Goal: Find specific page/section: Find specific page/section

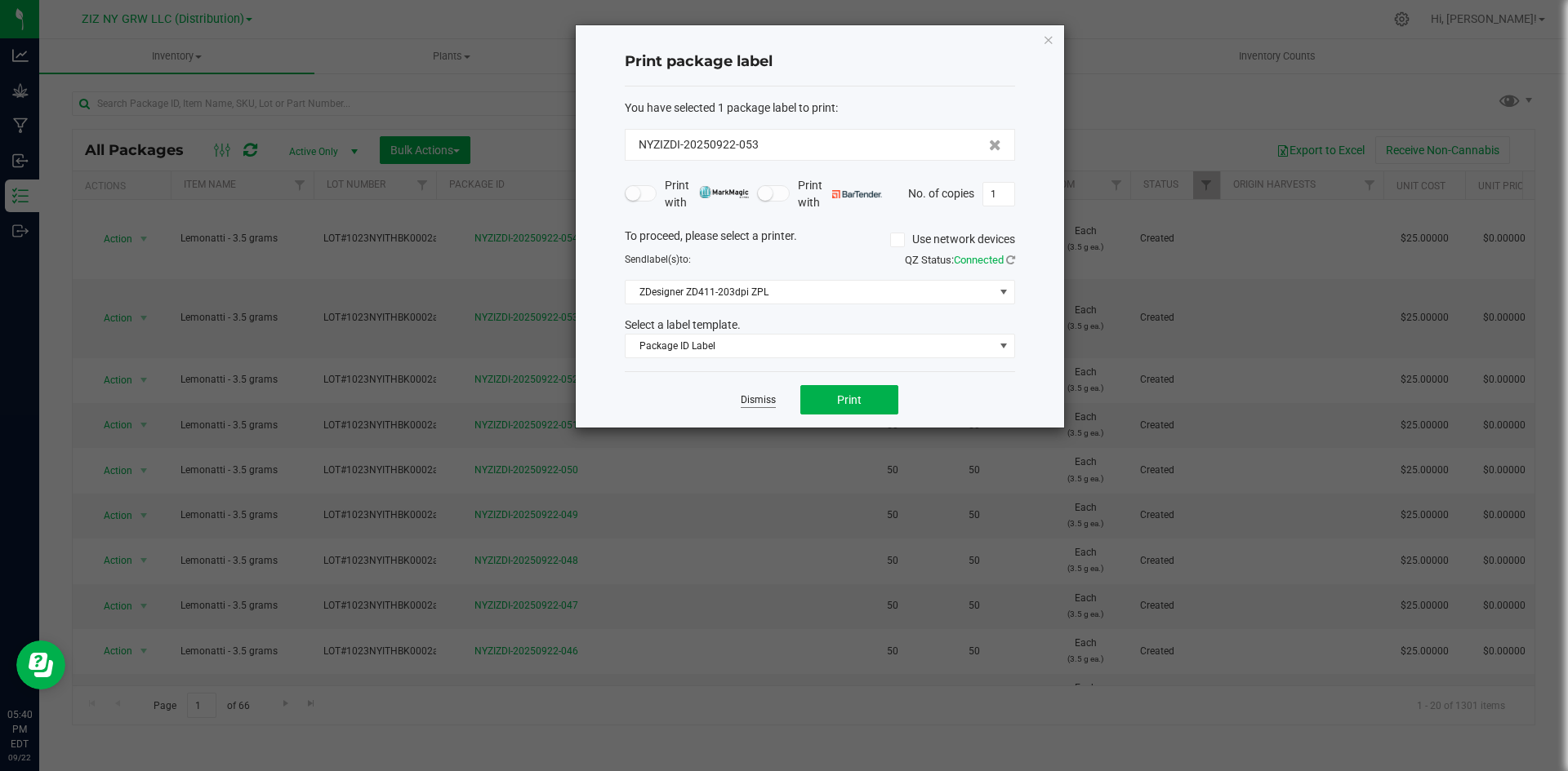
click at [765, 399] on link "Dismiss" at bounding box center [758, 401] width 35 height 14
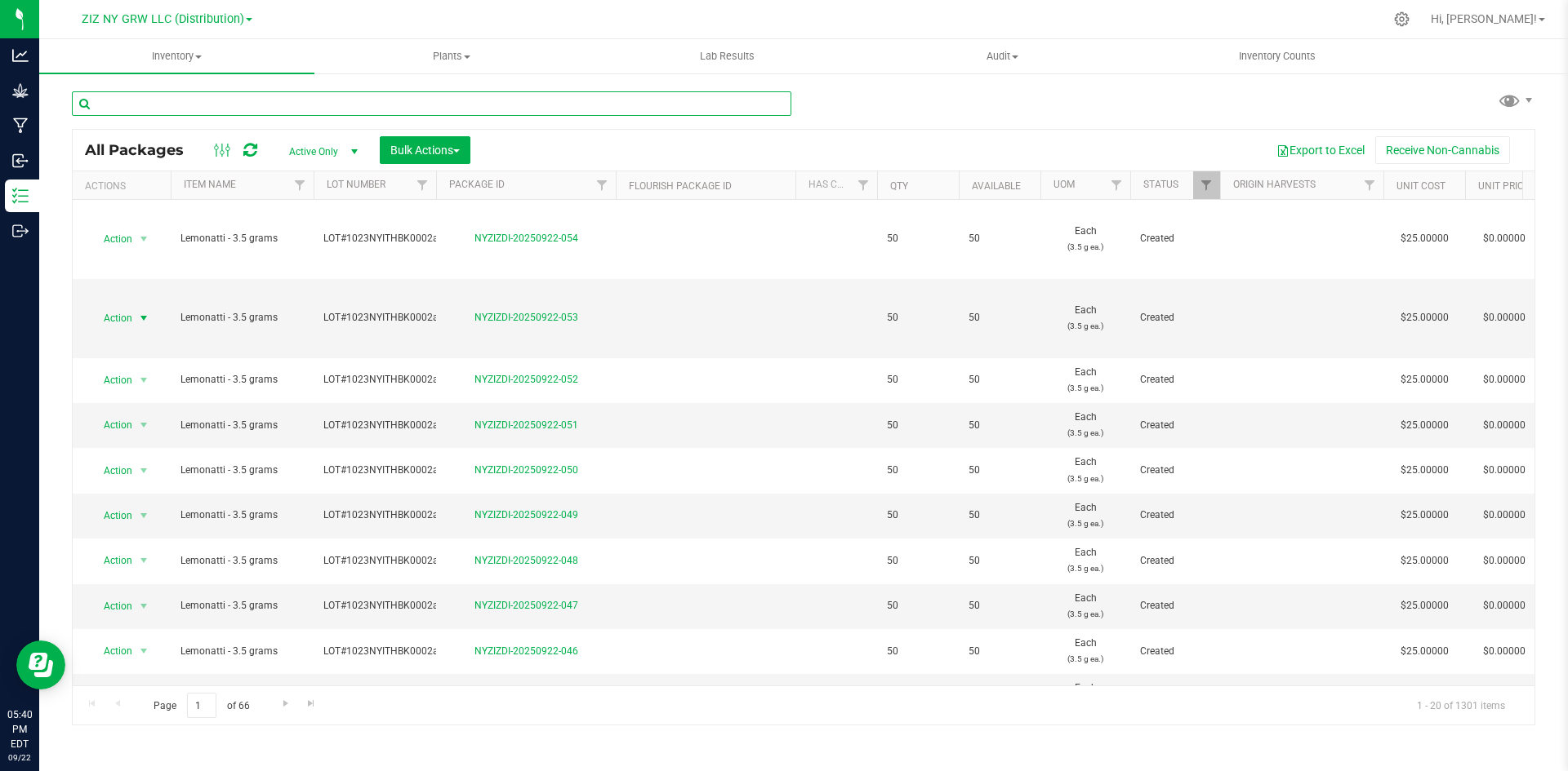
click at [196, 96] on input "text" at bounding box center [431, 104] width 719 height 24
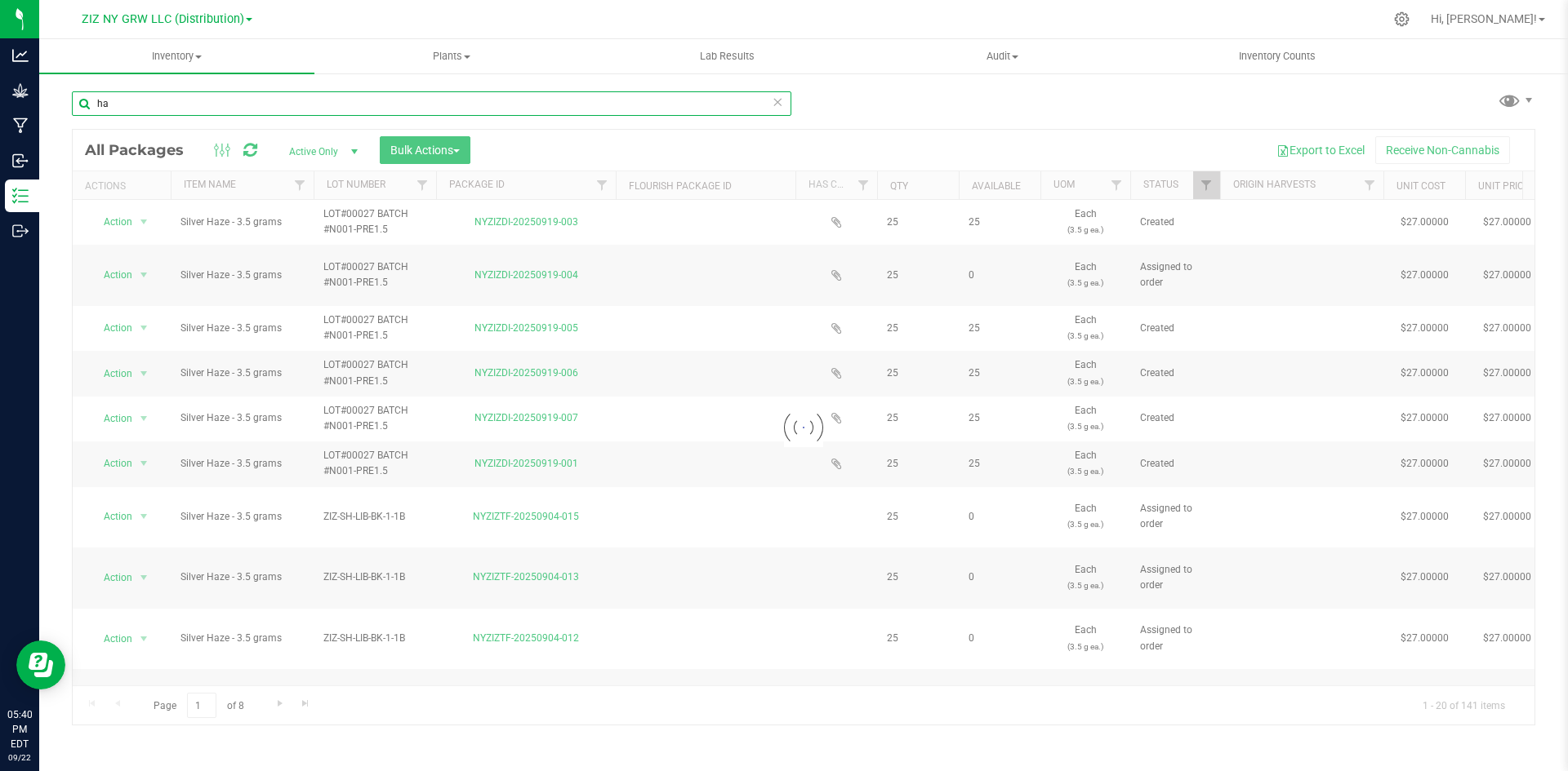
type input "hal"
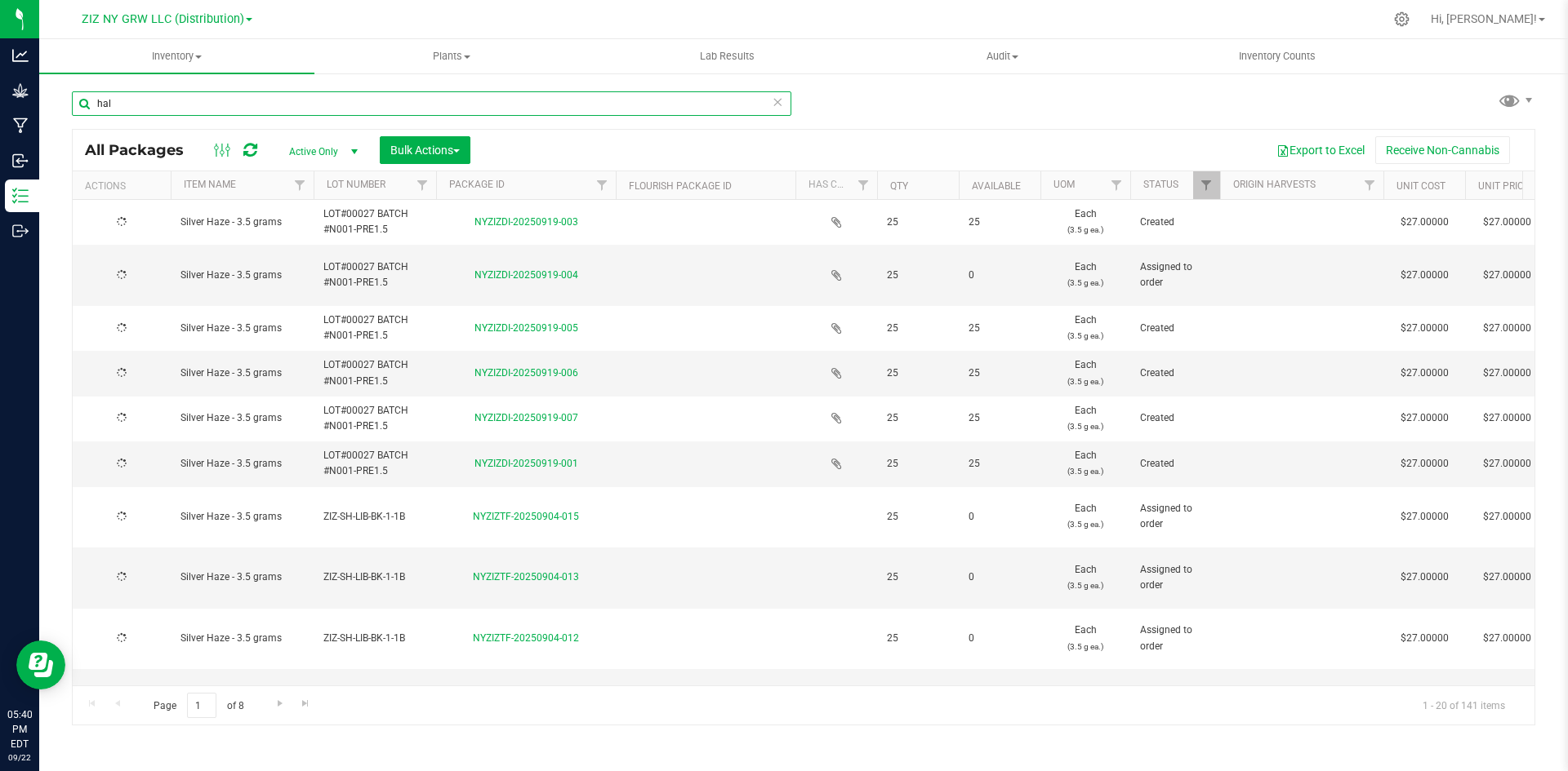
type input "[DATE]"
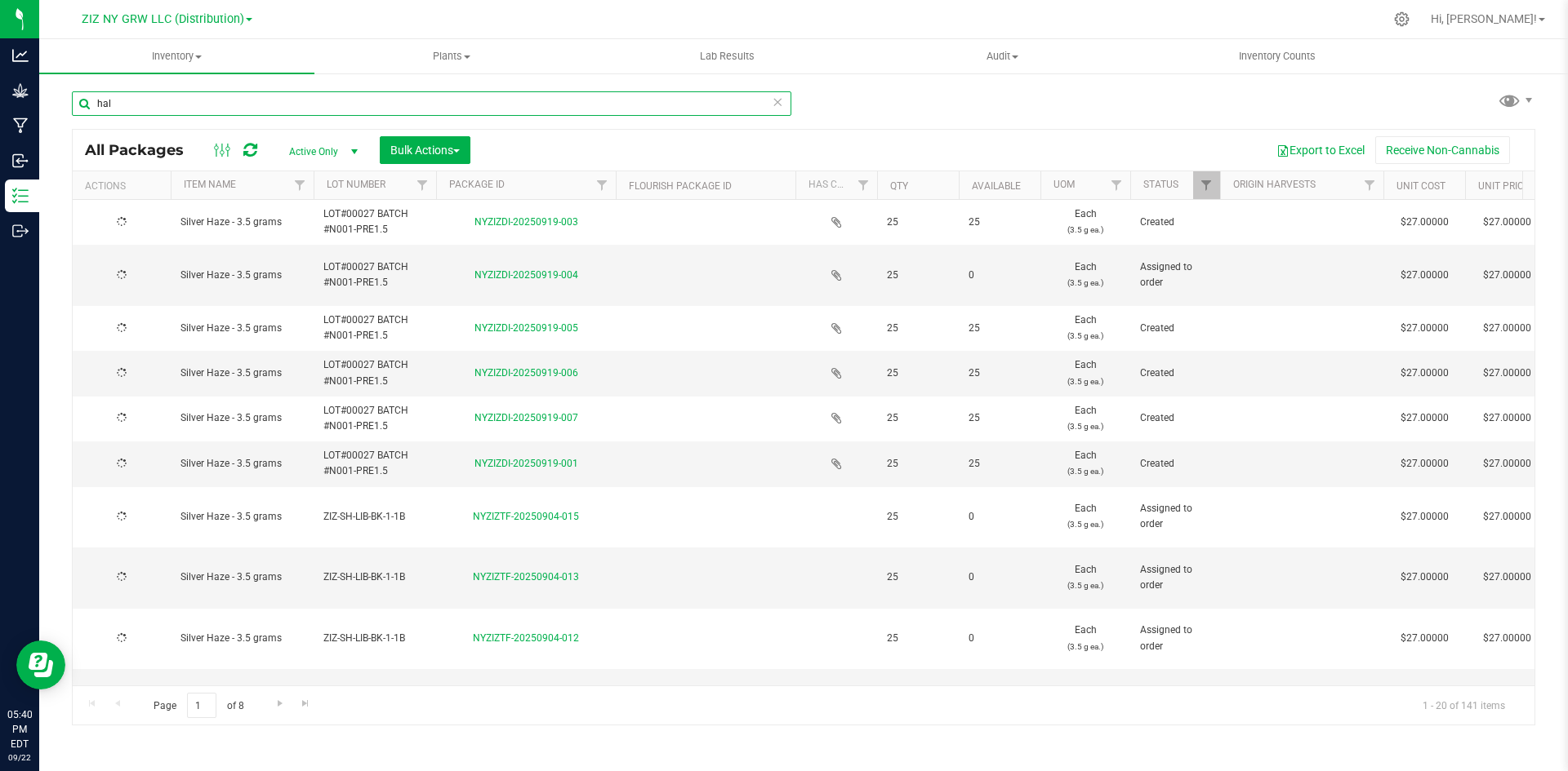
type input "[DATE]"
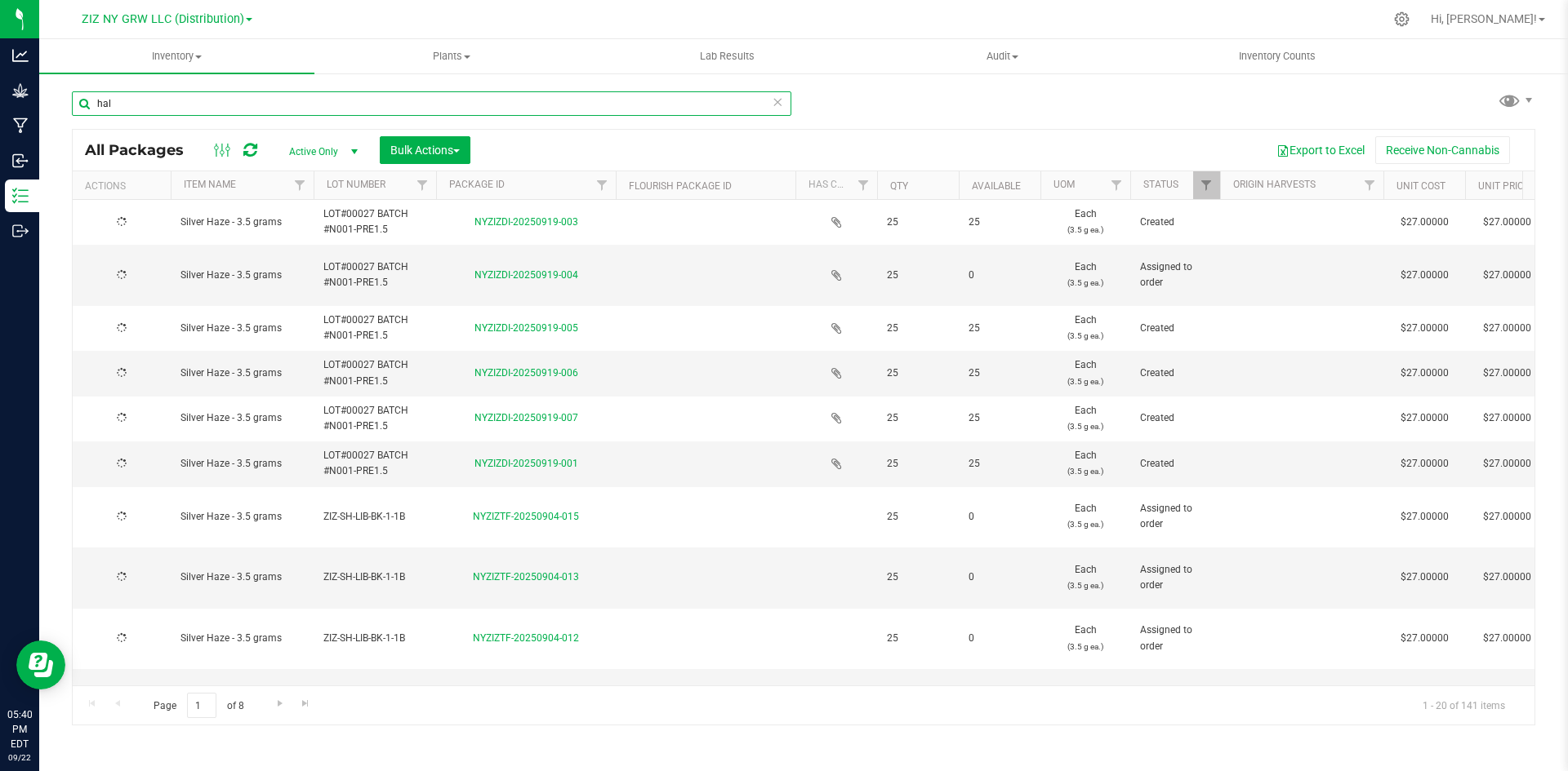
type input "[DATE]"
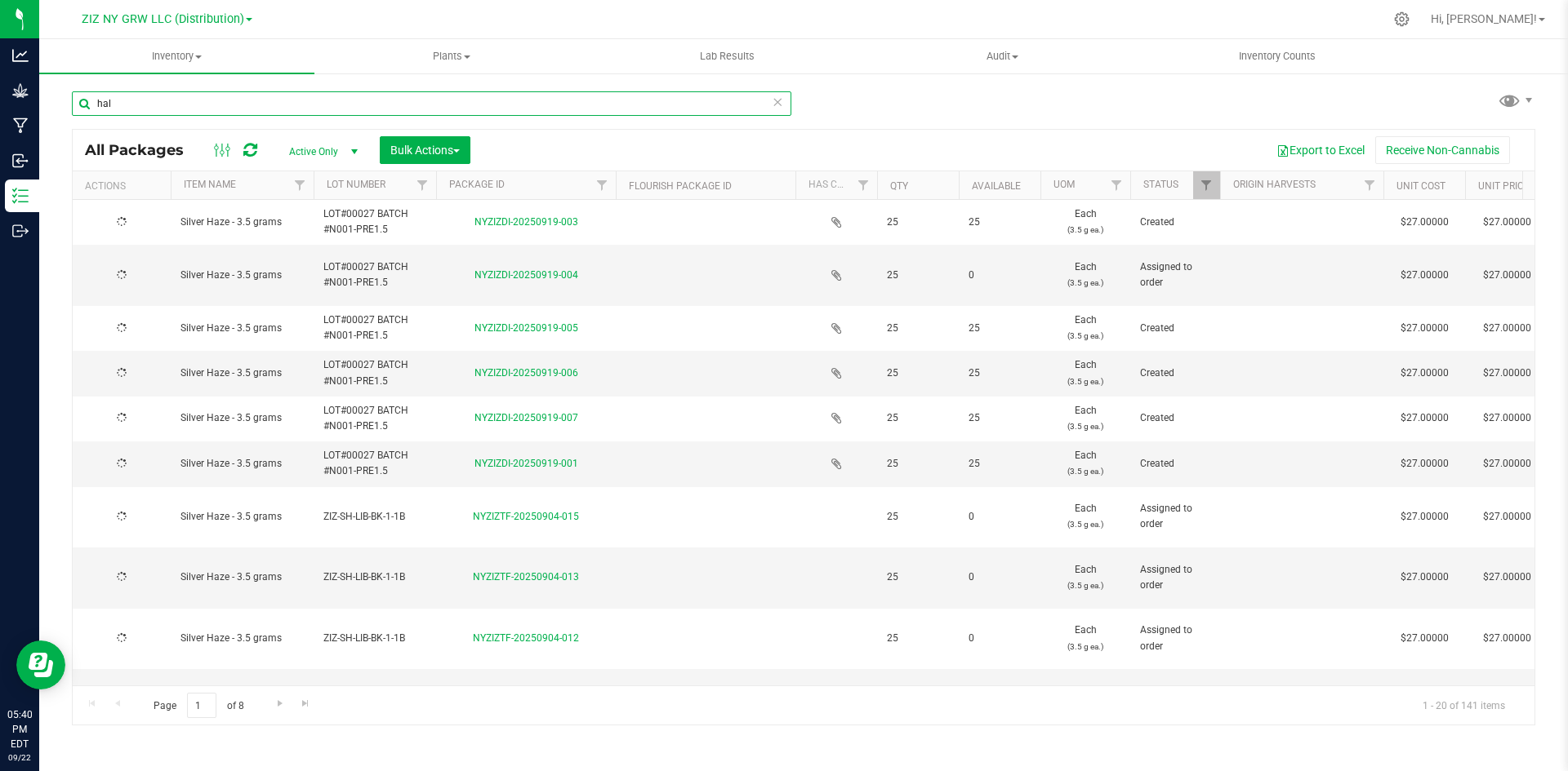
type input "[DATE]"
click at [136, 103] on input "hal" at bounding box center [431, 104] width 719 height 24
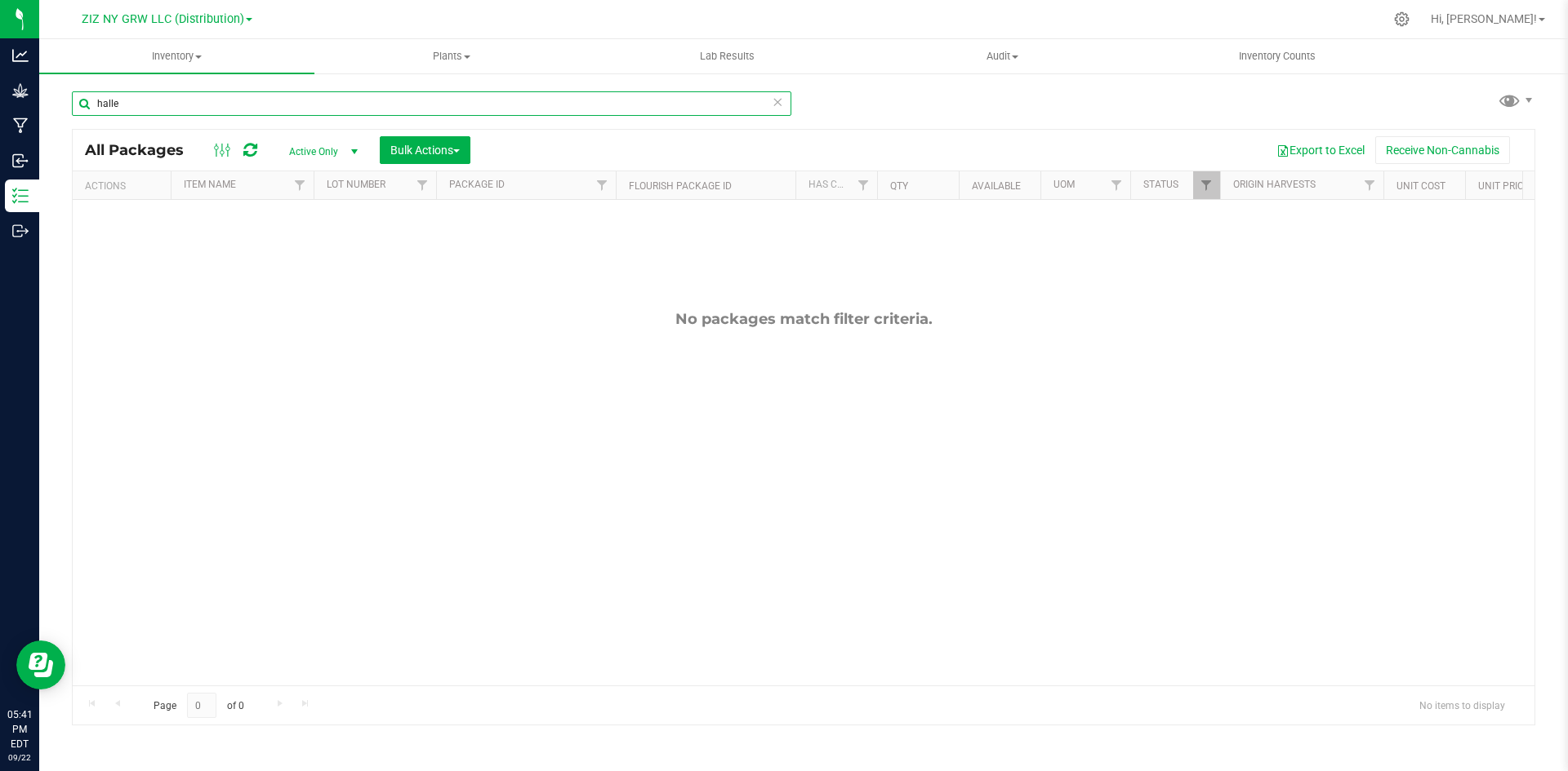
type input "halle"
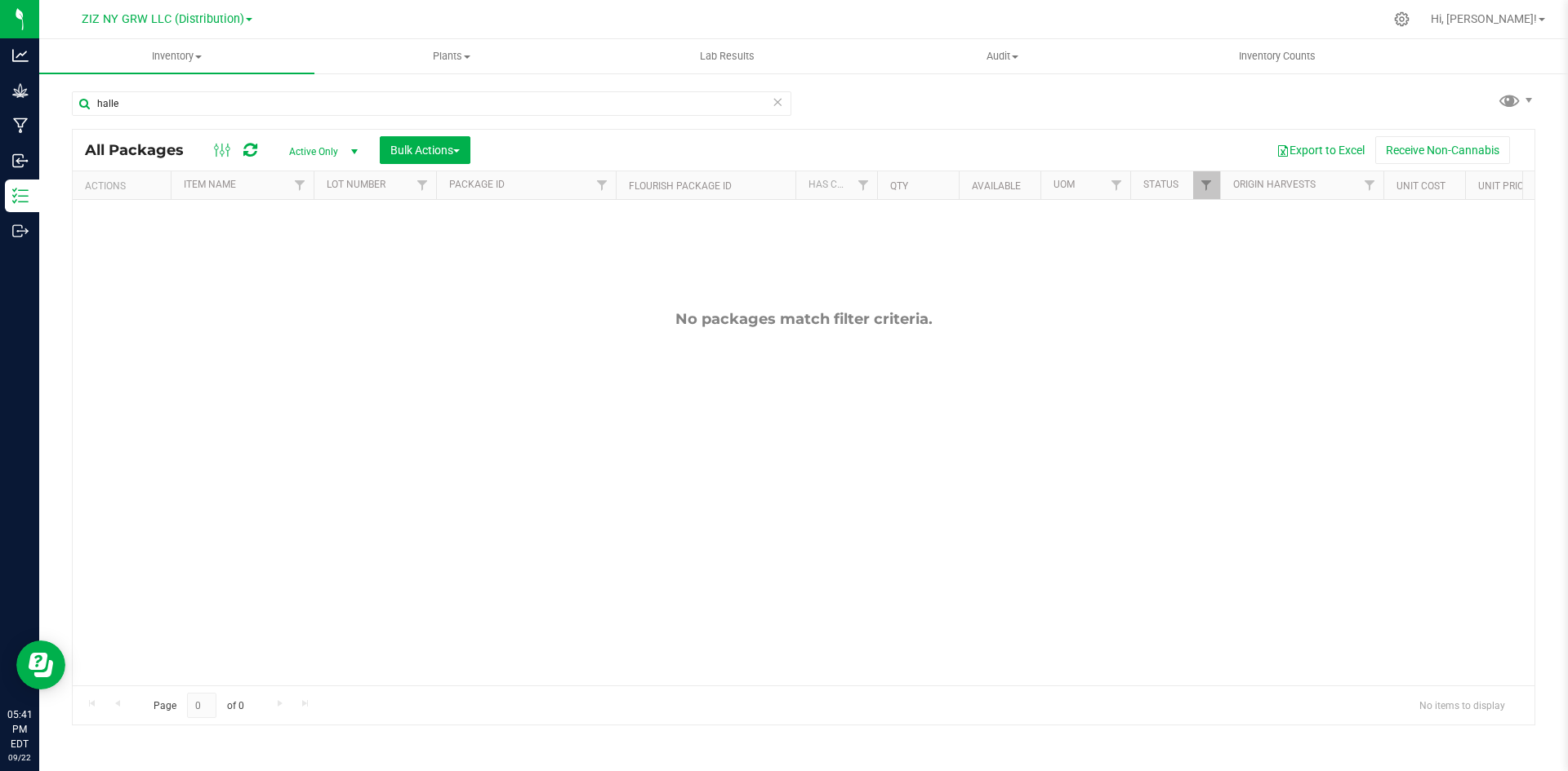
click at [212, 10] on link "ZIZ NY GRW LLC (Distribution)" at bounding box center [166, 18] width 171 height 16
click at [113, 123] on link "Processing" at bounding box center [166, 122] width 238 height 22
